Goal: Complete application form: Complete application form

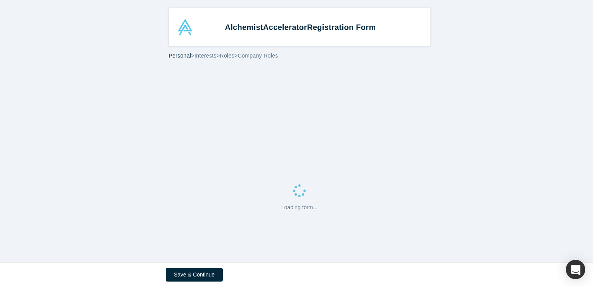
select select "US"
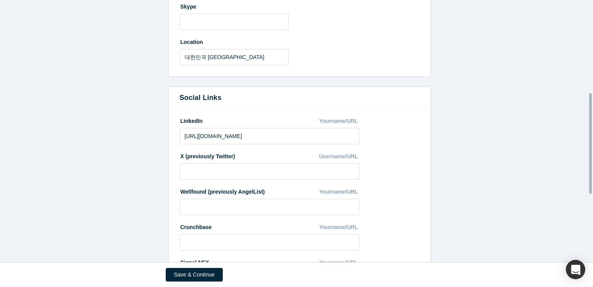
scroll to position [418, 0]
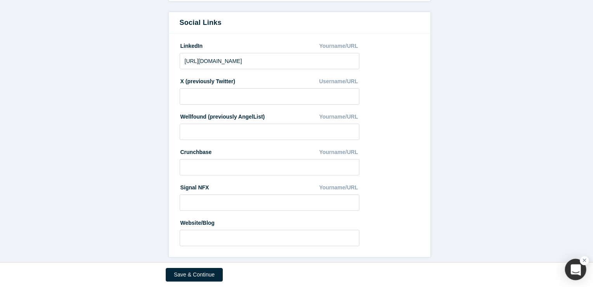
click at [578, 273] on div "button" at bounding box center [575, 269] width 21 height 21
click at [576, 271] on icon "button" at bounding box center [576, 269] width 10 height 10
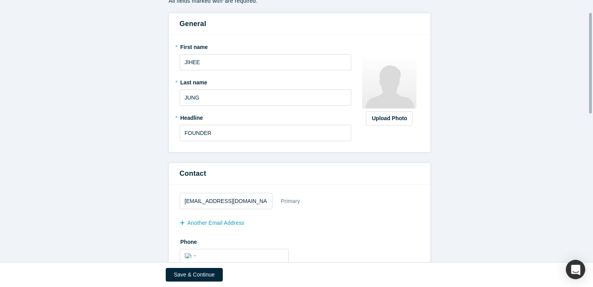
scroll to position [0, 0]
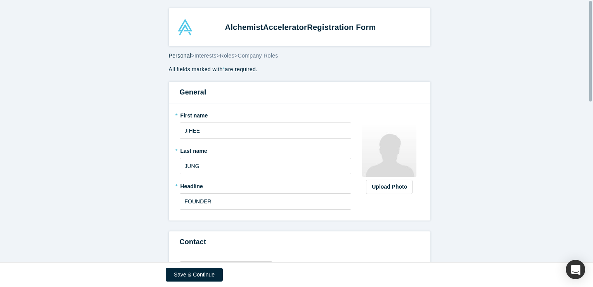
click at [186, 31] on div "Alchemist Accelerator Registration Form" at bounding box center [301, 27] width 244 height 16
click at [255, 25] on strong "Alchemist Accelerator Registration Form" at bounding box center [300, 27] width 151 height 9
click at [178, 68] on p "All fields marked with * are required." at bounding box center [300, 69] width 262 height 8
click at [224, 70] on p "All fields marked with * are required." at bounding box center [300, 69] width 262 height 8
